Goal: Information Seeking & Learning: Learn about a topic

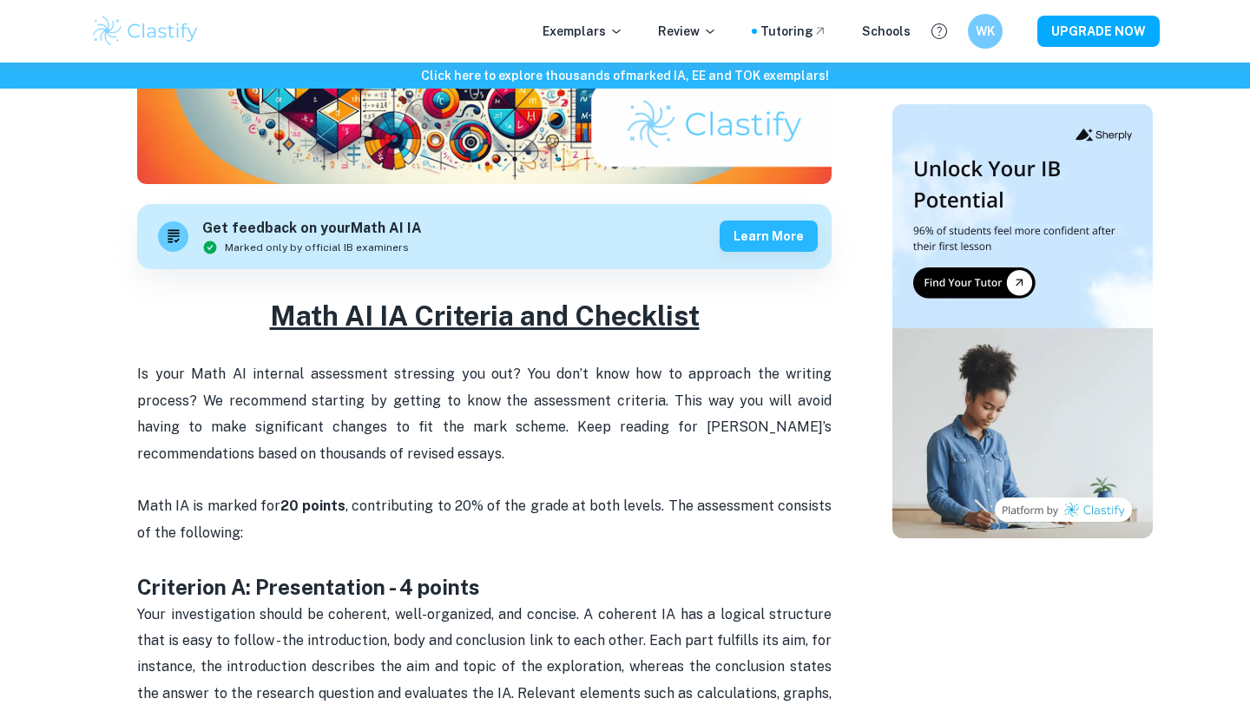
scroll to position [433, 0]
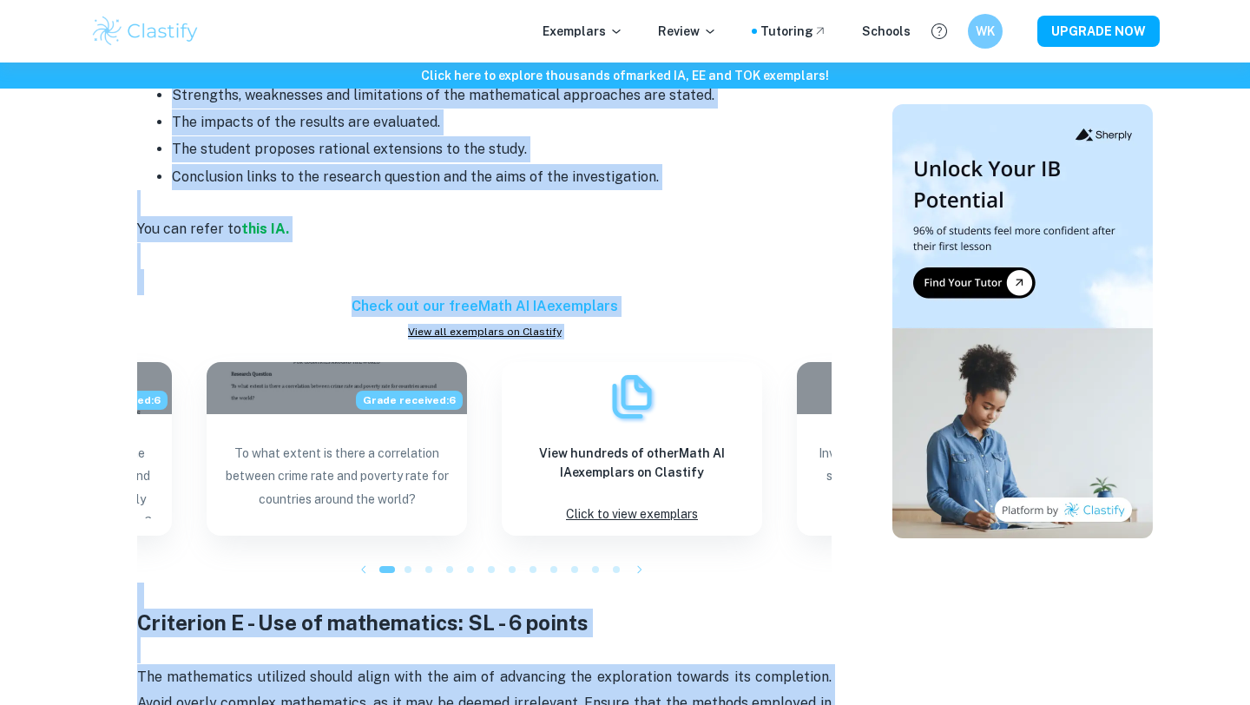
scroll to position [2368, 0]
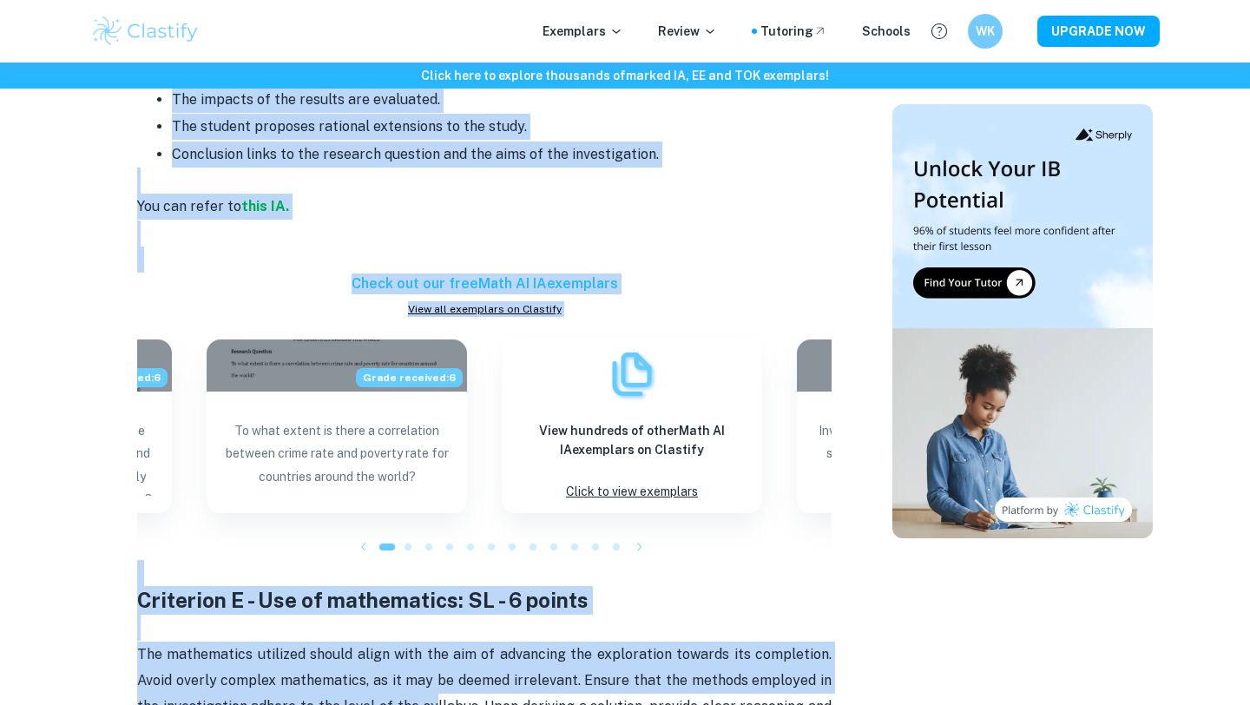
drag, startPoint x: 136, startPoint y: 167, endPoint x: 695, endPoint y: 138, distance: 559.0
copy div "Loremipsu D: Sitametconse - 6 adipis Elit seddoeiusmodt incidi ut laboreet, dol…"
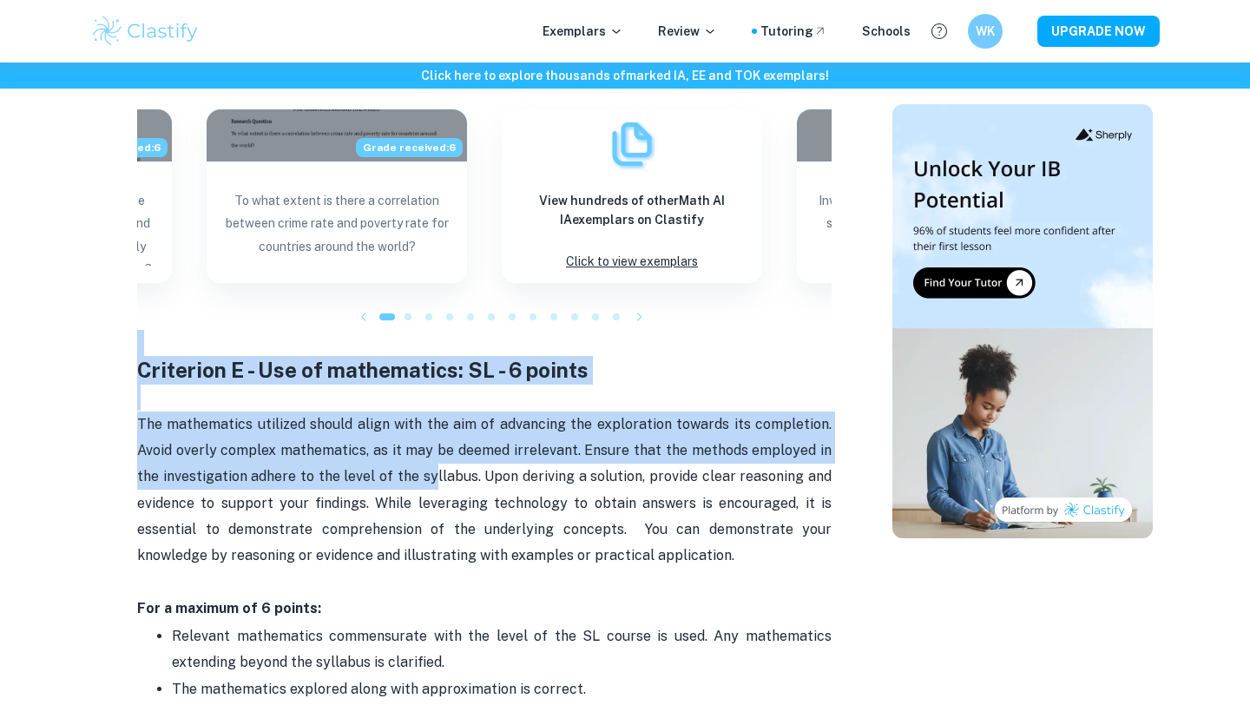
scroll to position [2698, 0]
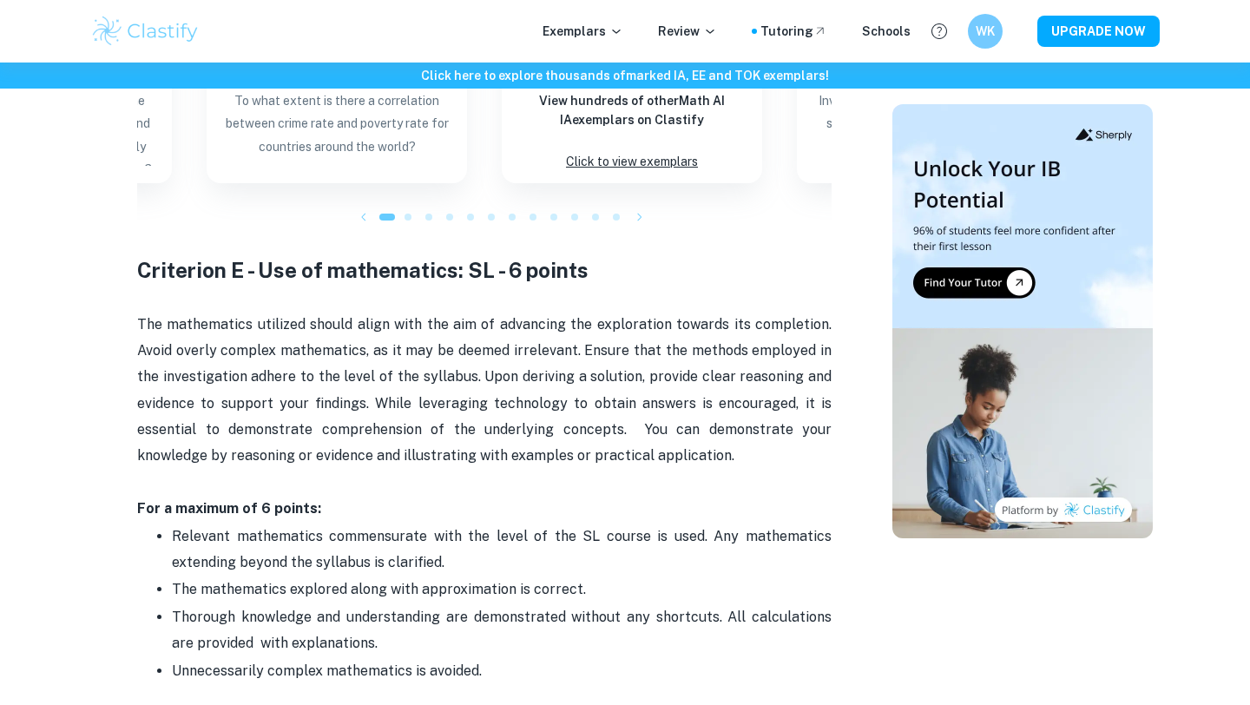
click at [180, 285] on p "The mathematics utilized should align with the aim of advancing the exploration…" at bounding box center [484, 377] width 695 height 185
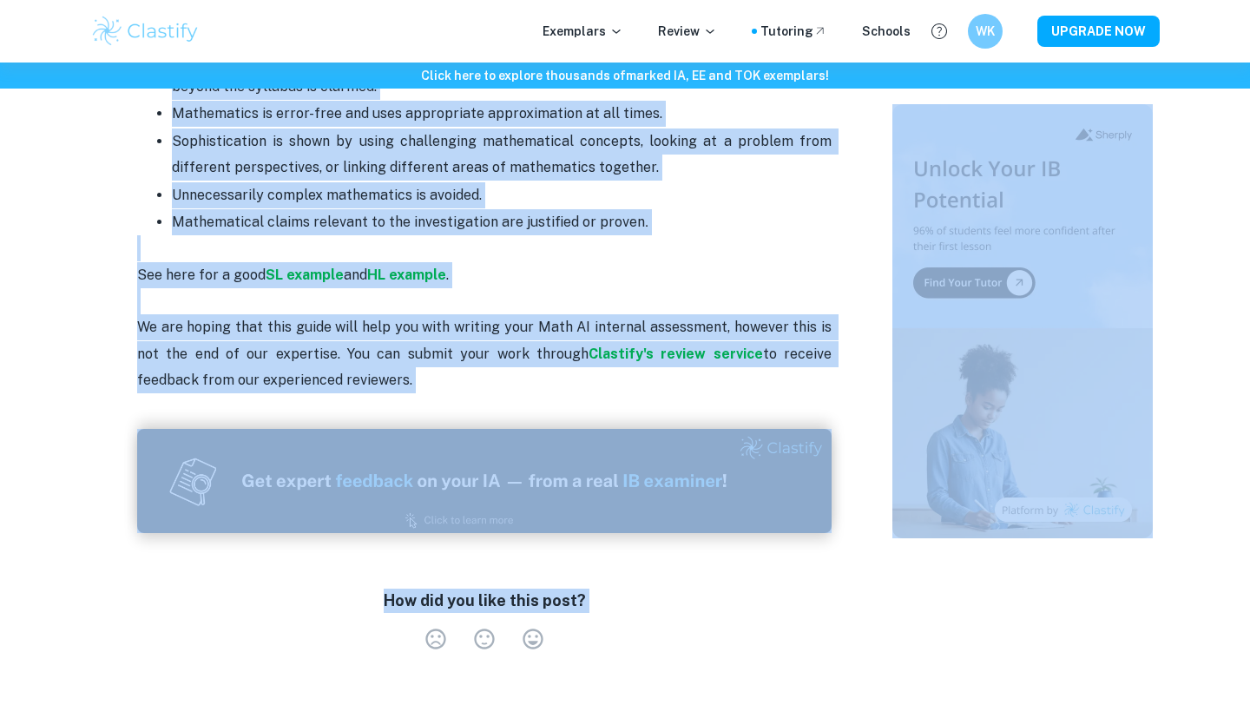
scroll to position [3773, 0]
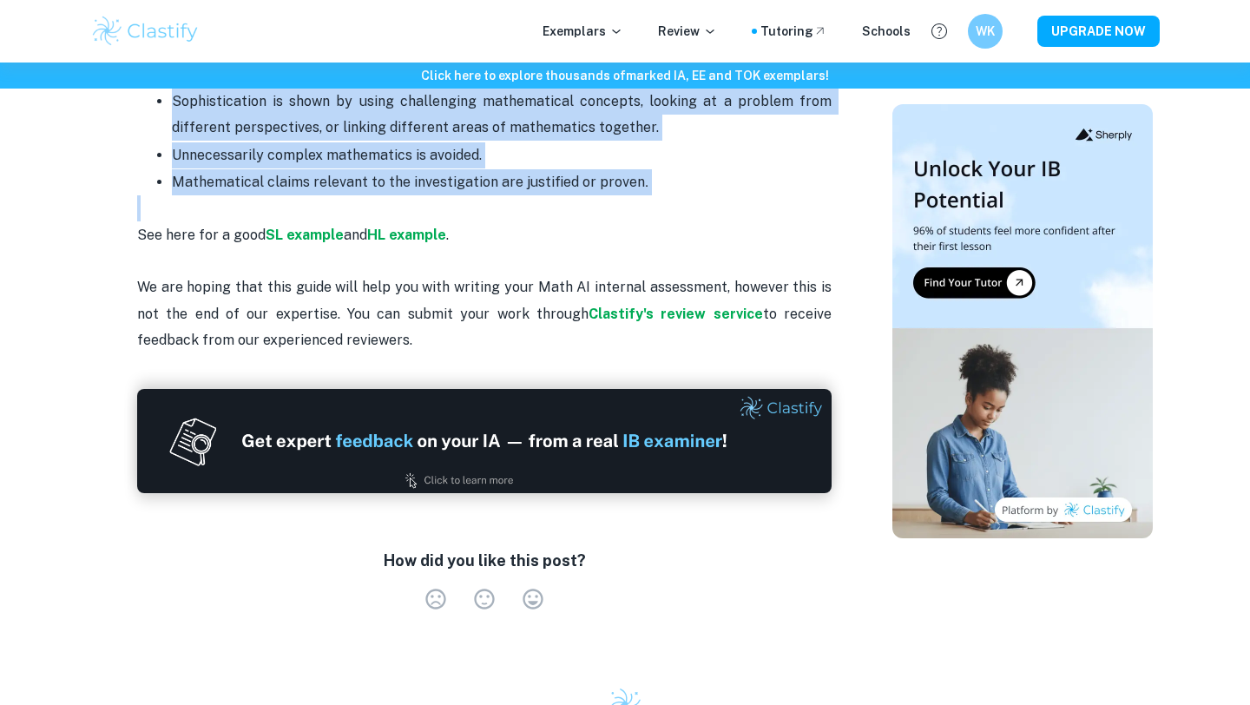
drag, startPoint x: 137, startPoint y: 238, endPoint x: 679, endPoint y: 181, distance: 544.8
copy div "Criterion E - Use of mathematics: SL - 6 points The mathematics utilized should…"
